Goal: Navigation & Orientation: Find specific page/section

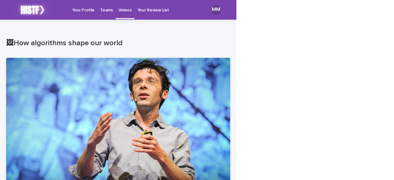
click at [119, 10] on p "Videos" at bounding box center [124, 6] width 13 height 13
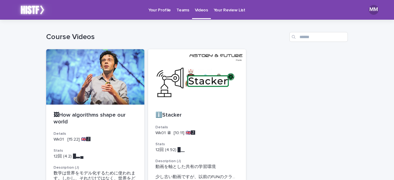
click at [178, 11] on p "Teams" at bounding box center [182, 6] width 13 height 13
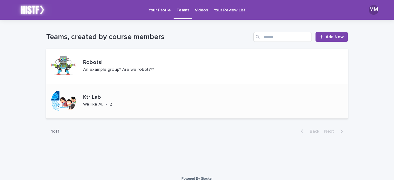
click at [92, 97] on p "Ktr Lab" at bounding box center [106, 97] width 47 height 7
click at [195, 12] on p "Videos" at bounding box center [201, 6] width 13 height 13
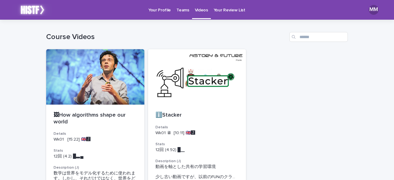
click at [221, 14] on link "Your Review List" at bounding box center [229, 9] width 37 height 19
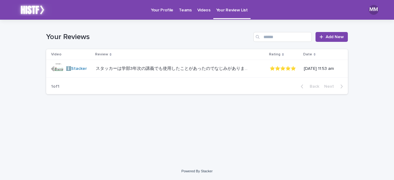
click at [181, 10] on p "Teams" at bounding box center [185, 6] width 13 height 13
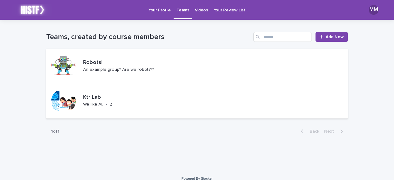
click at [160, 11] on p "Your Profile" at bounding box center [159, 6] width 22 height 13
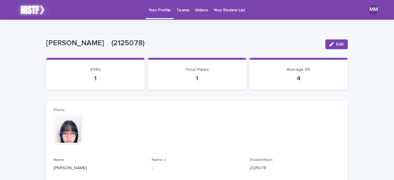
click at [183, 13] on link "Teams" at bounding box center [183, 9] width 18 height 19
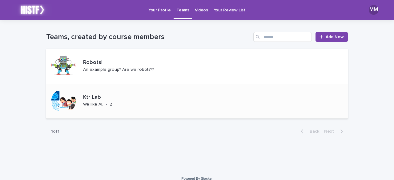
click at [90, 96] on p "Ktr Lab" at bounding box center [106, 97] width 47 height 7
